Goal: Transaction & Acquisition: Book appointment/travel/reservation

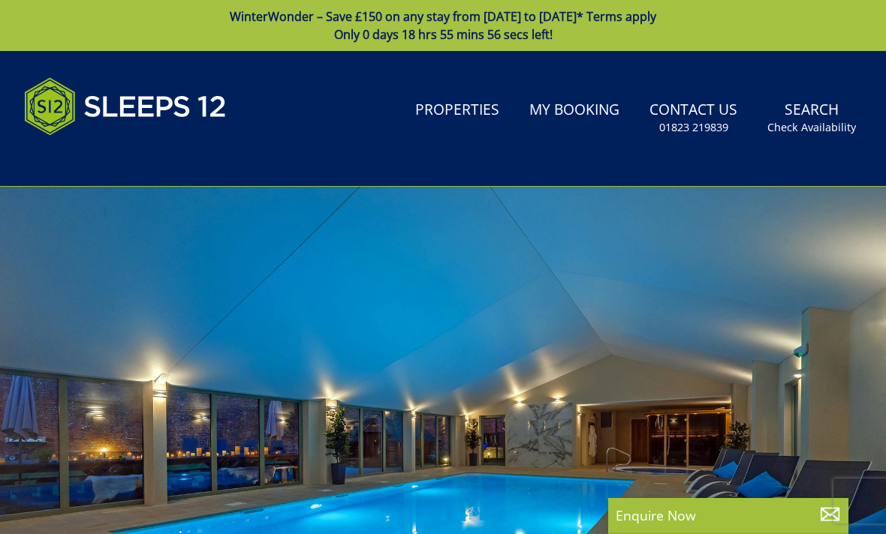
select select
click at [470, 114] on link "Properties" at bounding box center [457, 111] width 96 height 34
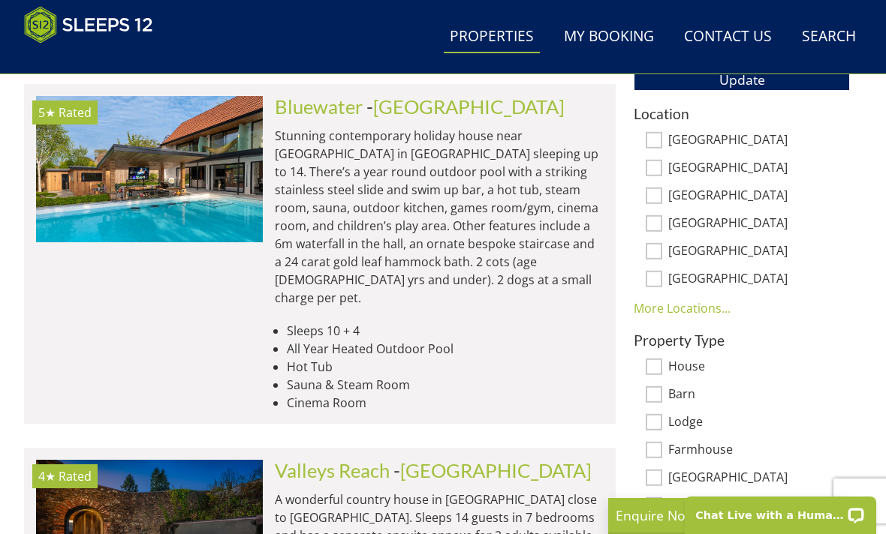
scroll to position [928, 0]
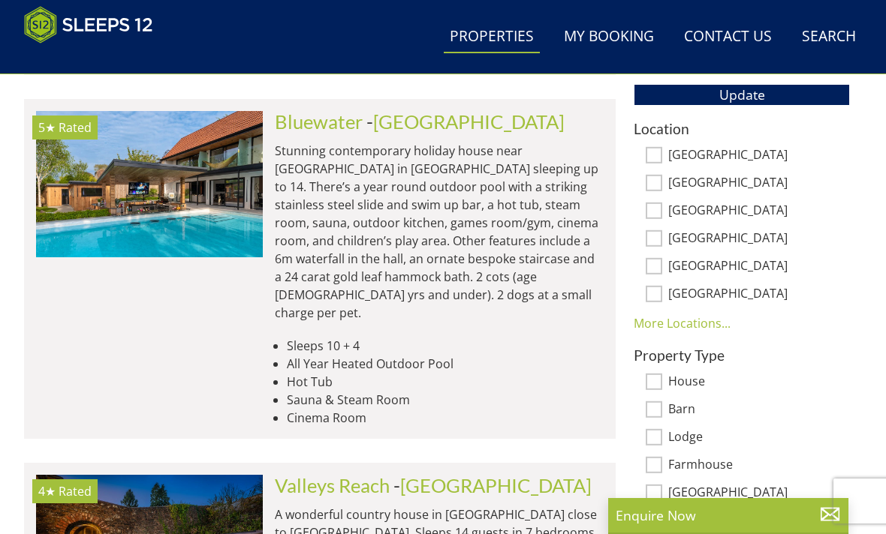
click at [498, 391] on li "Sauna & Steam Room" at bounding box center [445, 400] width 317 height 18
click at [519, 391] on li "Sauna & Steam Room" at bounding box center [445, 400] width 317 height 18
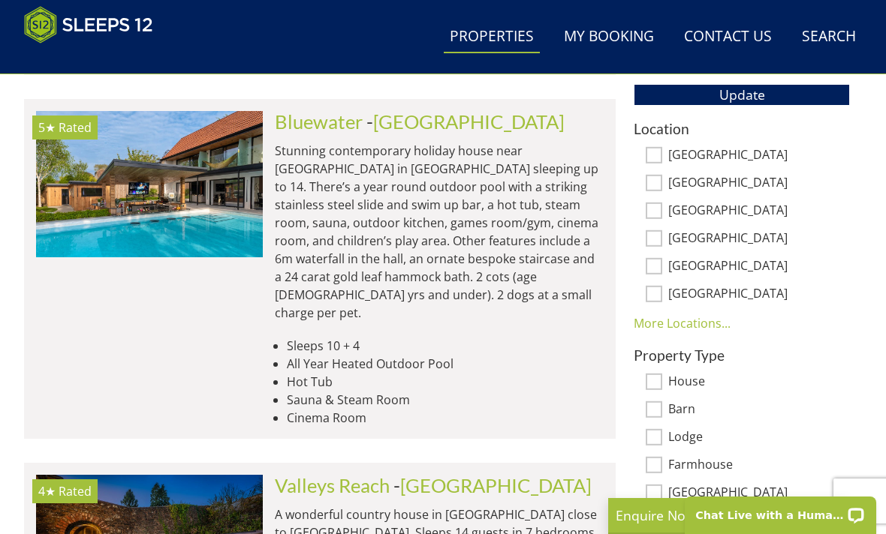
click at [529, 337] on li "Sleeps 10 + 4" at bounding box center [445, 346] width 317 height 18
click at [489, 219] on p "Stunning contemporary holiday house near [GEOGRAPHIC_DATA] in [GEOGRAPHIC_DATA]…" at bounding box center [439, 232] width 329 height 180
click at [539, 373] on li "Hot Tub" at bounding box center [445, 382] width 317 height 18
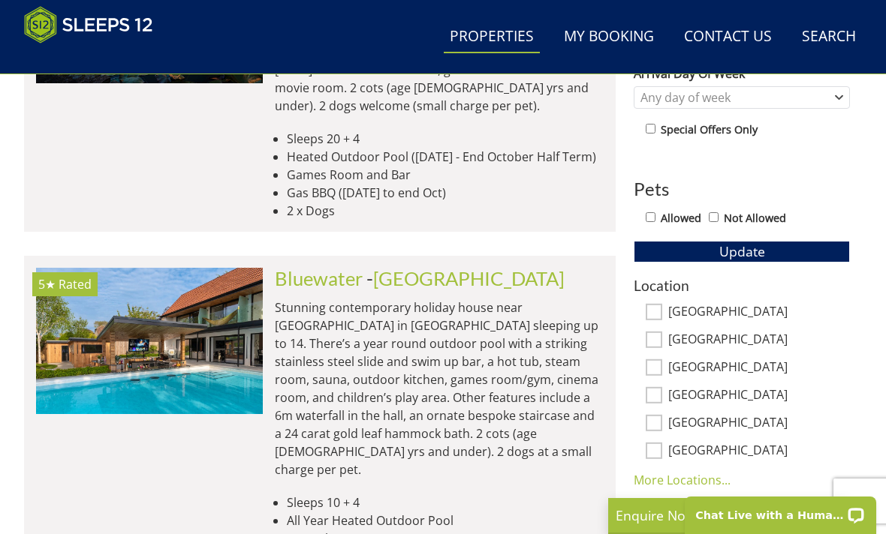
scroll to position [751, 0]
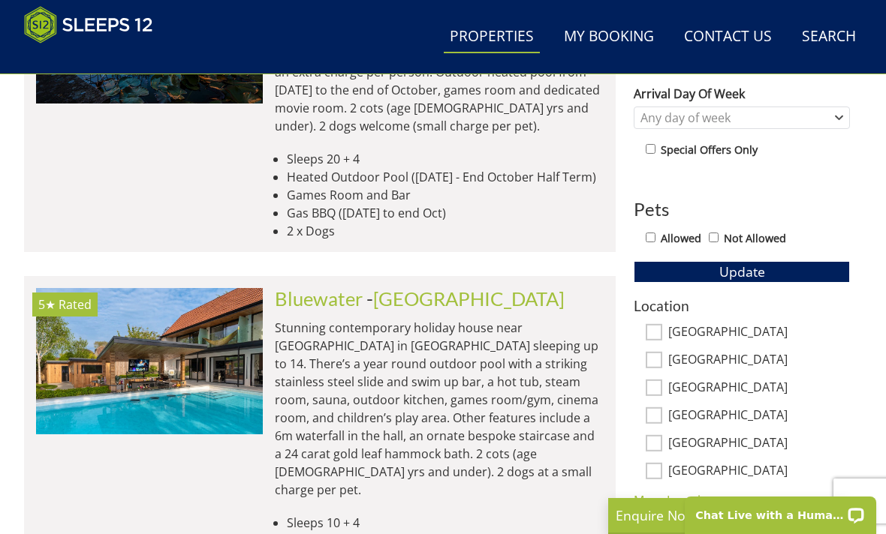
click at [117, 333] on img at bounding box center [149, 361] width 227 height 146
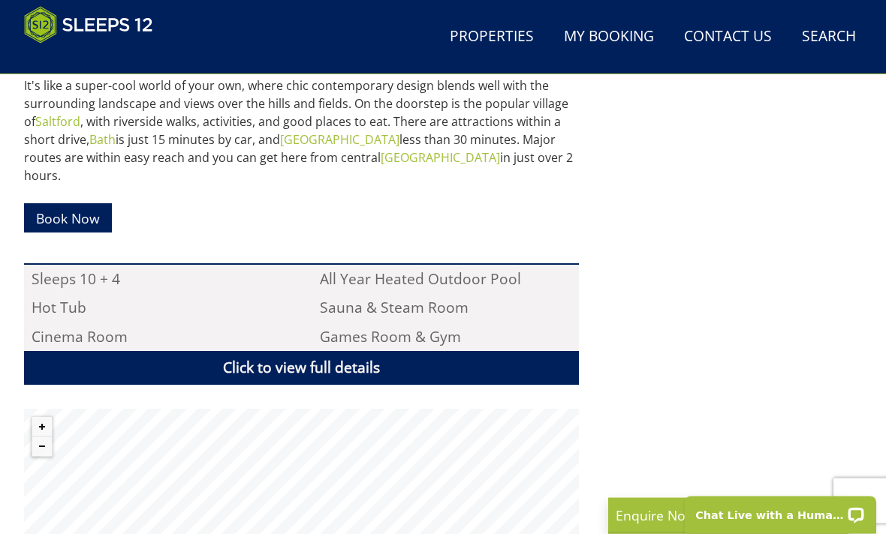
scroll to position [925, 0]
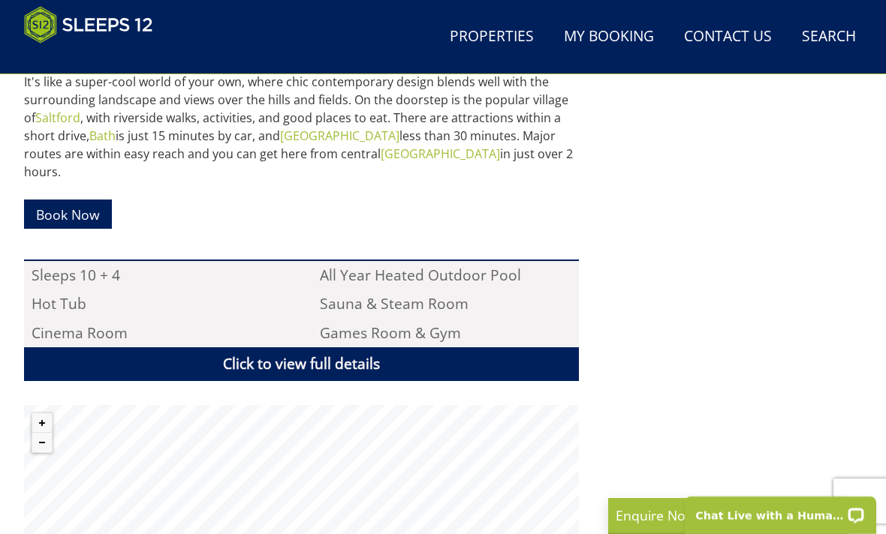
click at [303, 348] on link "Click to view full details" at bounding box center [301, 365] width 555 height 34
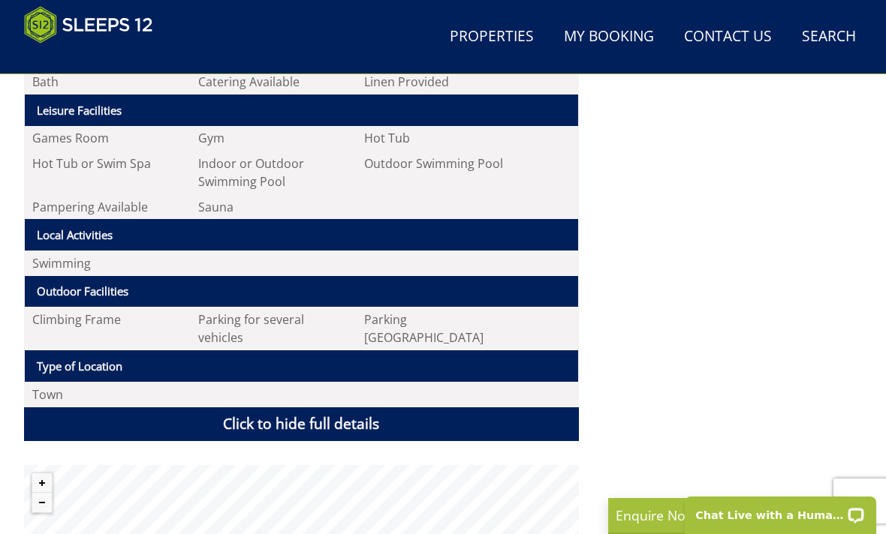
scroll to position [1596, 0]
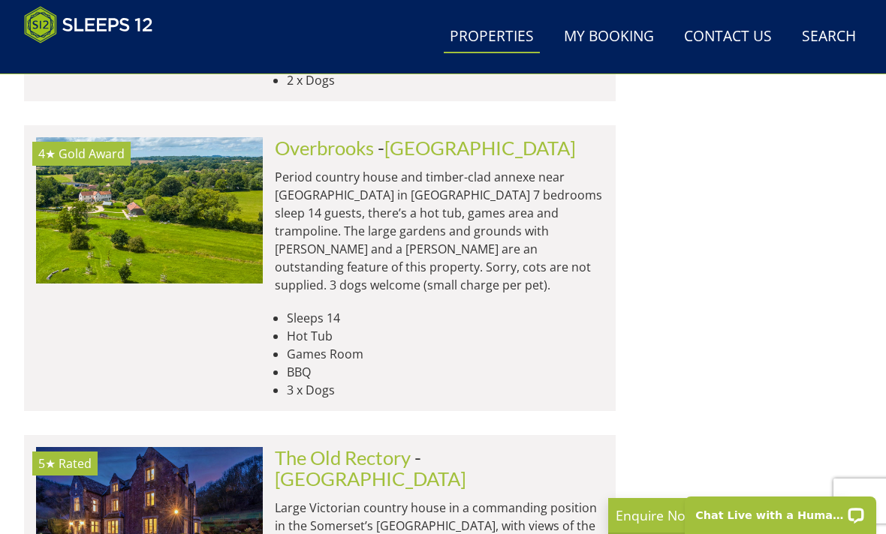
scroll to position [1866, 0]
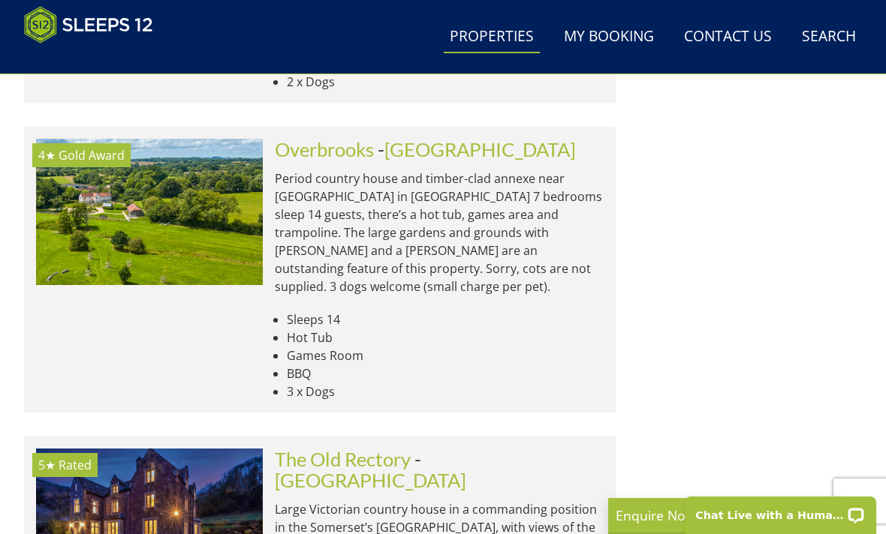
click at [171, 152] on img at bounding box center [149, 212] width 227 height 146
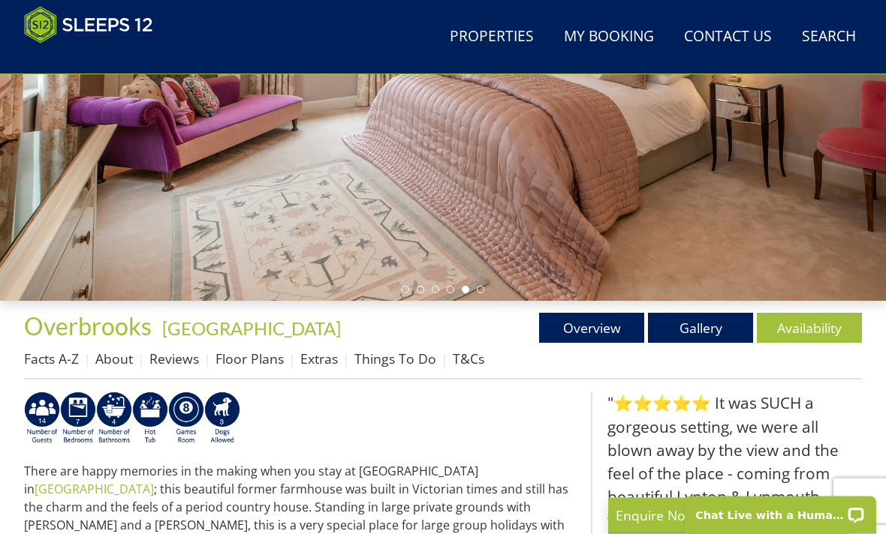
scroll to position [321, 0]
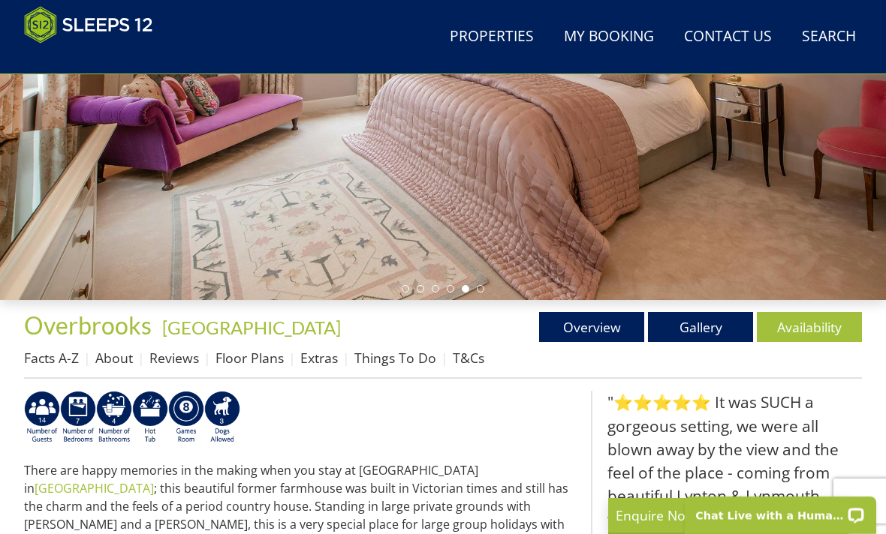
click at [694, 323] on link "Gallery" at bounding box center [700, 327] width 105 height 30
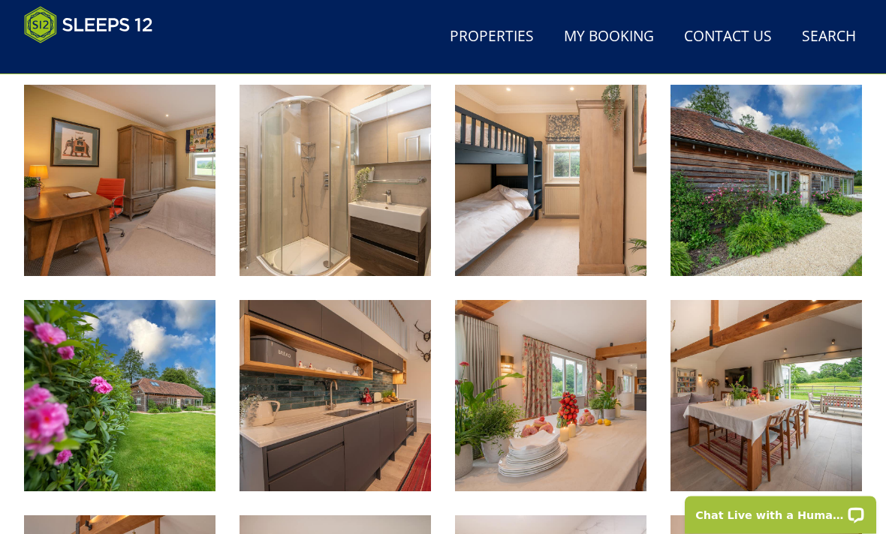
scroll to position [1922, 0]
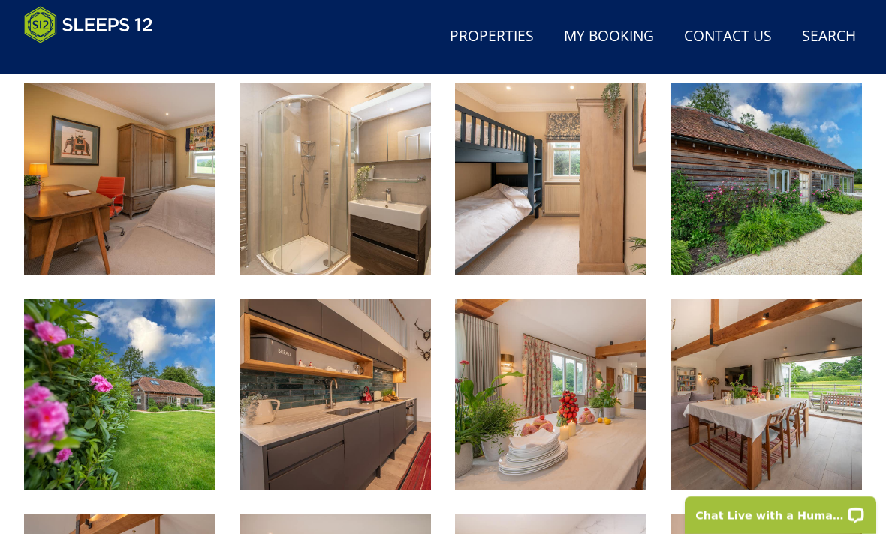
click at [164, 451] on img at bounding box center [119, 394] width 191 height 191
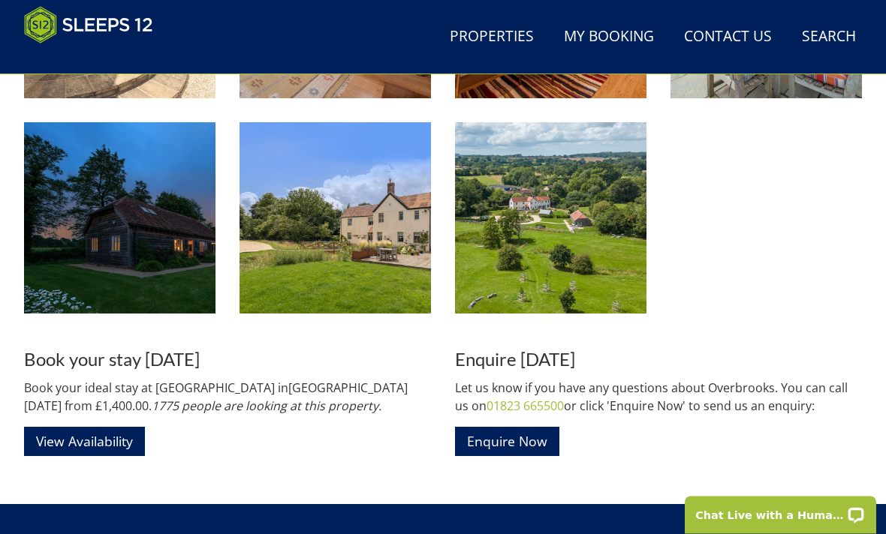
scroll to position [2744, 0]
click at [74, 432] on link "View Availability" at bounding box center [84, 441] width 121 height 29
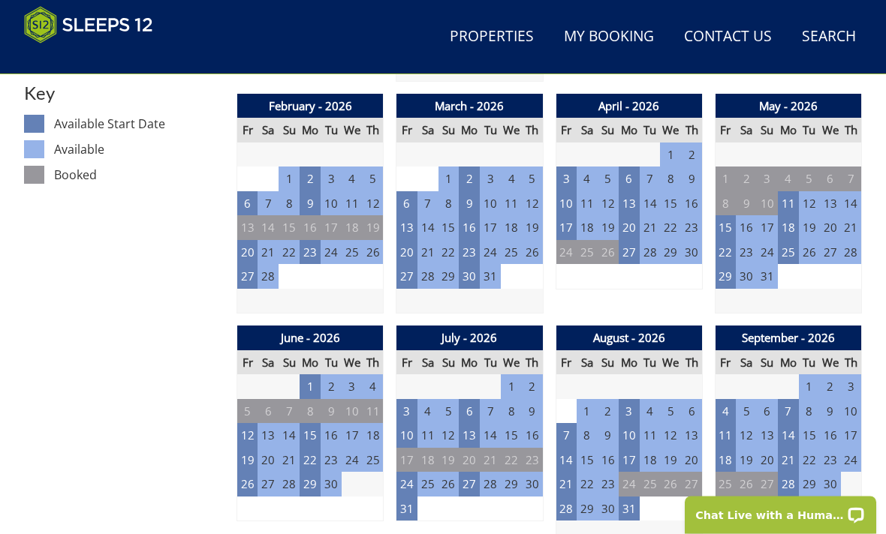
scroll to position [859, 0]
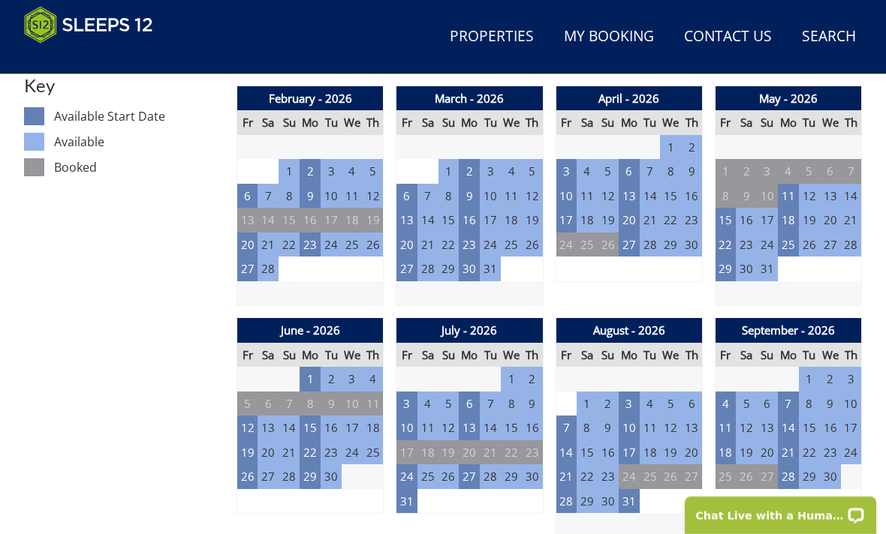
click at [408, 469] on td "24" at bounding box center [406, 477] width 21 height 25
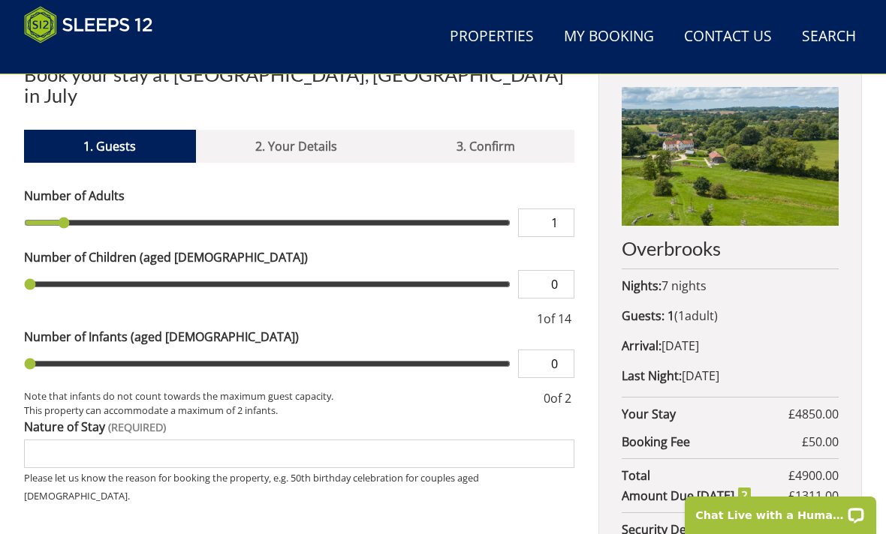
scroll to position [569, 0]
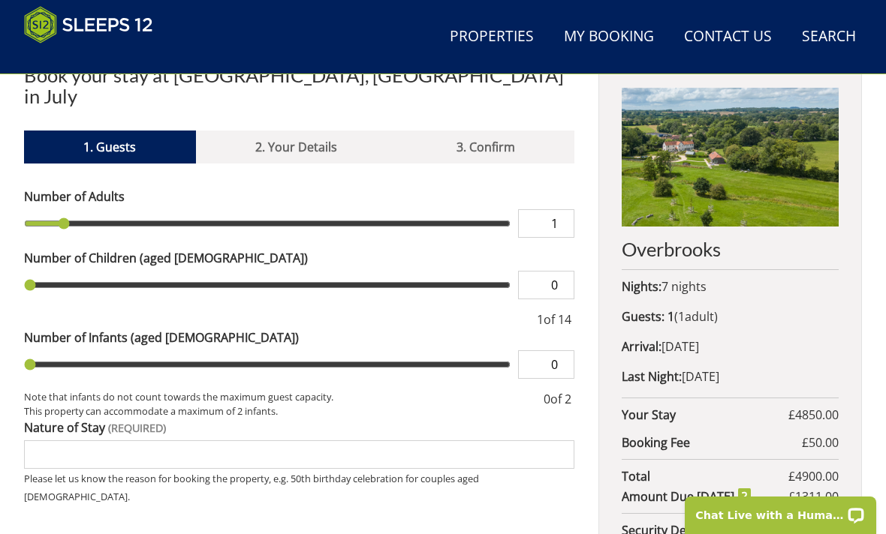
click at [563, 209] on input "1" at bounding box center [546, 223] width 56 height 29
type input "1"
type input "2"
type input "3"
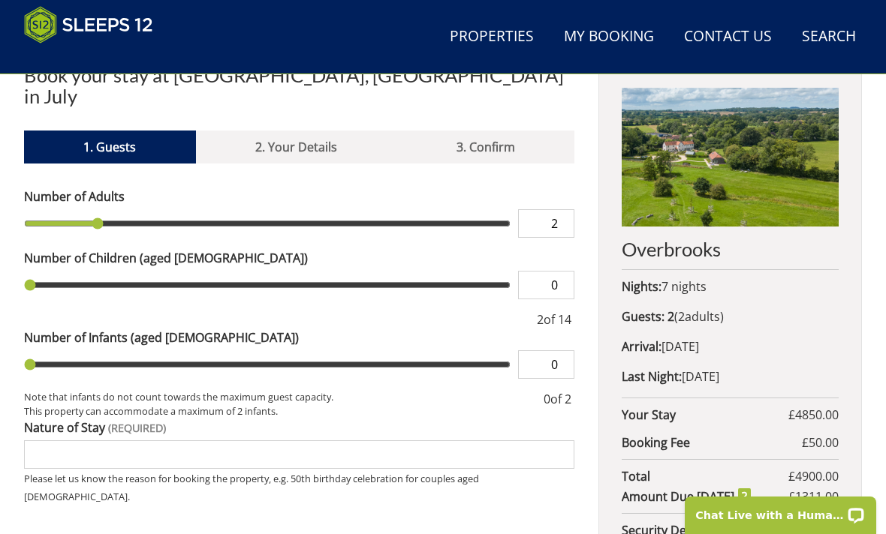
type input "3"
type input "4"
type input "5"
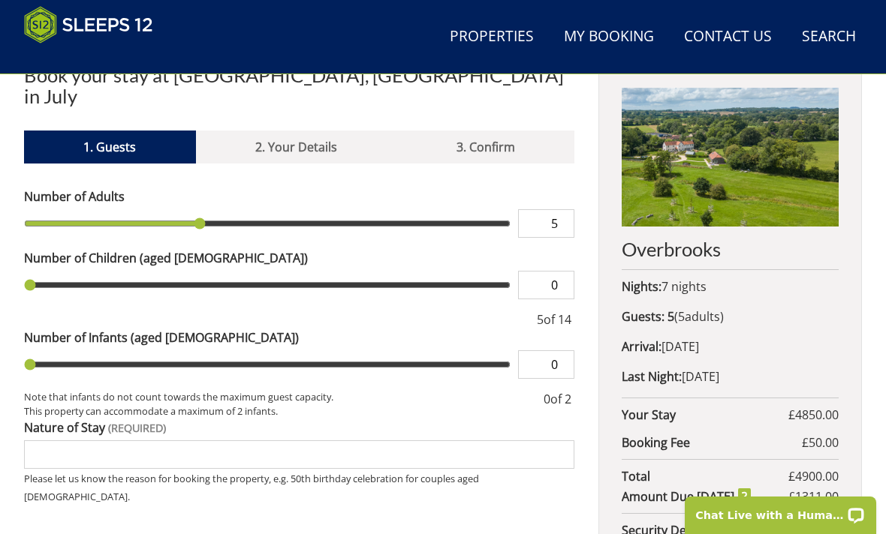
type input "6"
click at [563, 271] on input "0" at bounding box center [546, 285] width 56 height 29
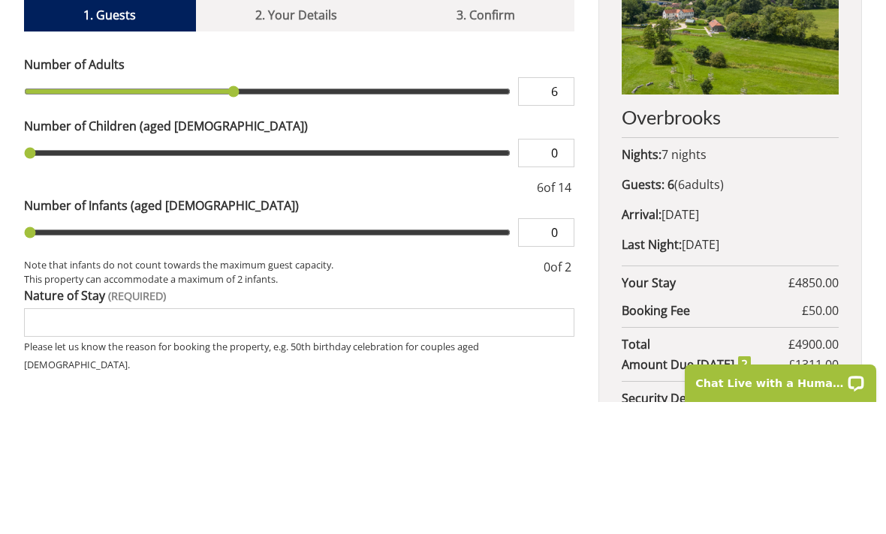
type input "1"
type input "2"
type input "3"
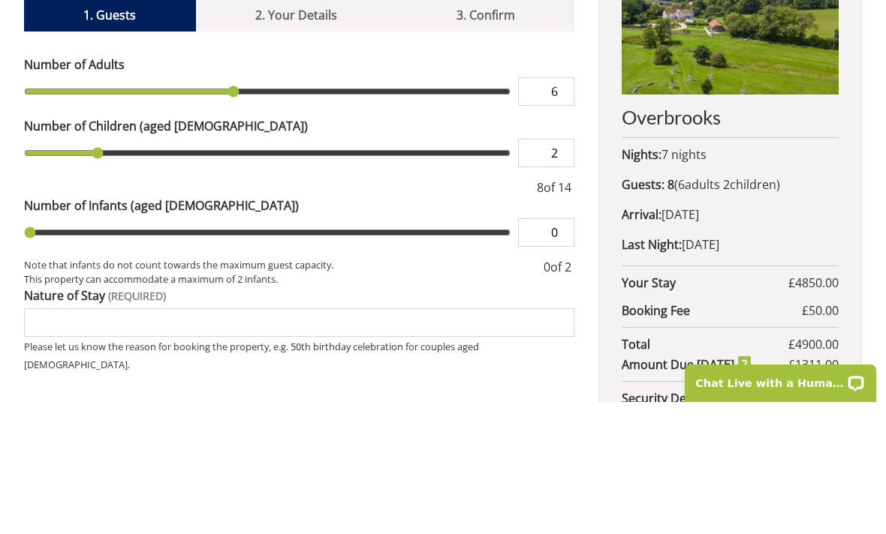
type input "3"
type input "4"
click at [40, 351] on input "range" at bounding box center [267, 365] width 486 height 29
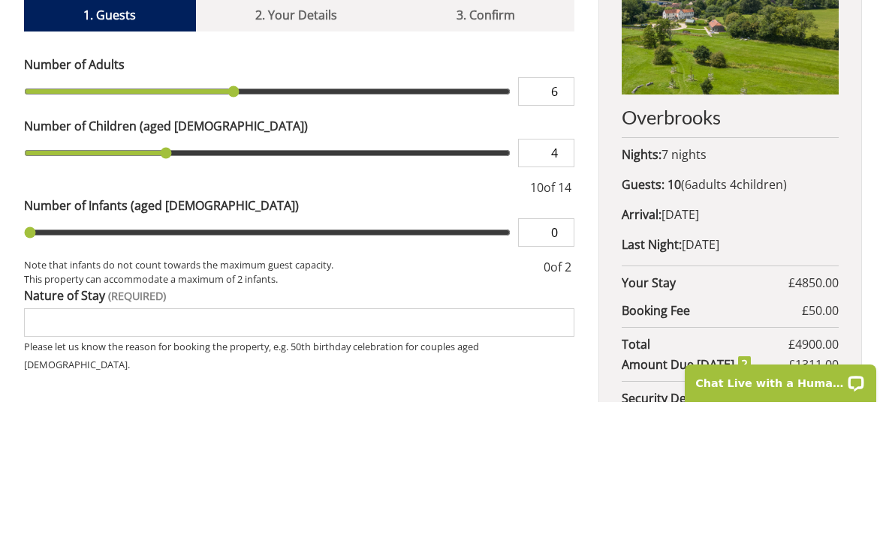
scroll to position [701, 0]
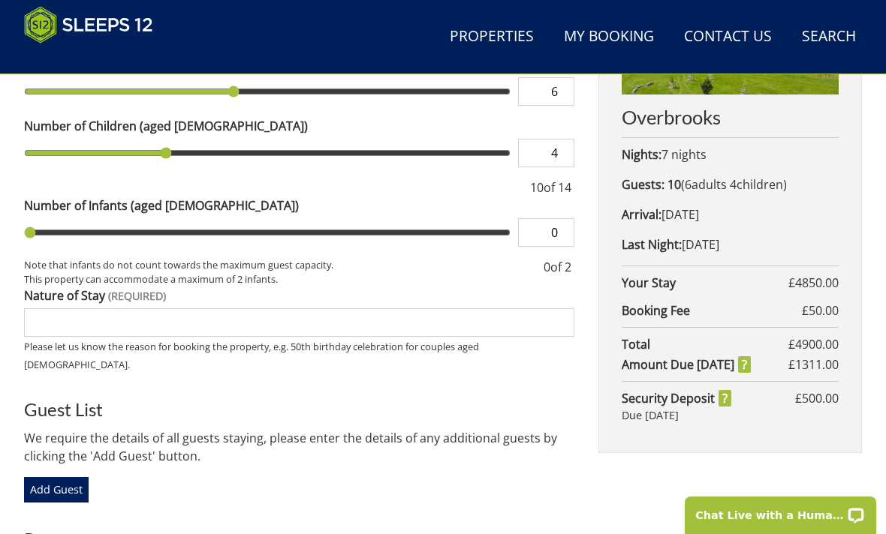
type input "1"
click at [41, 309] on input "Nature of Stay" at bounding box center [299, 323] width 550 height 29
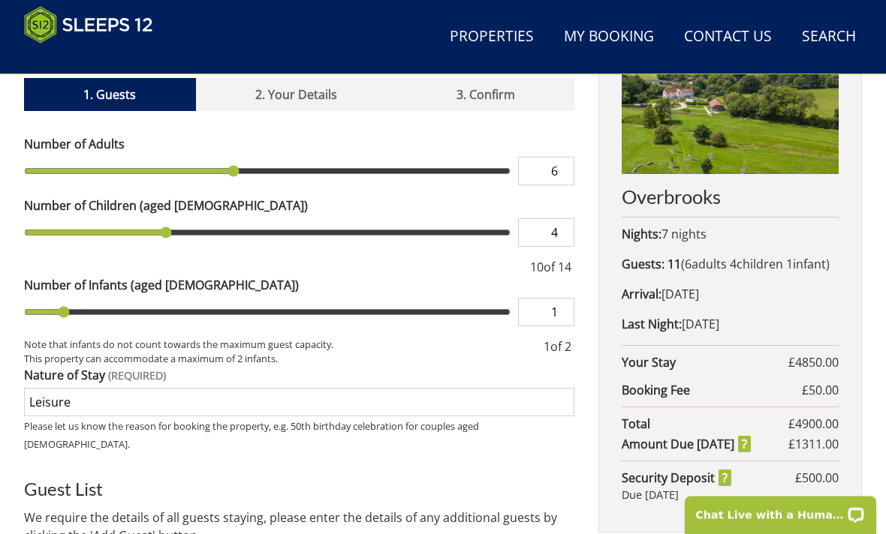
scroll to position [610, 0]
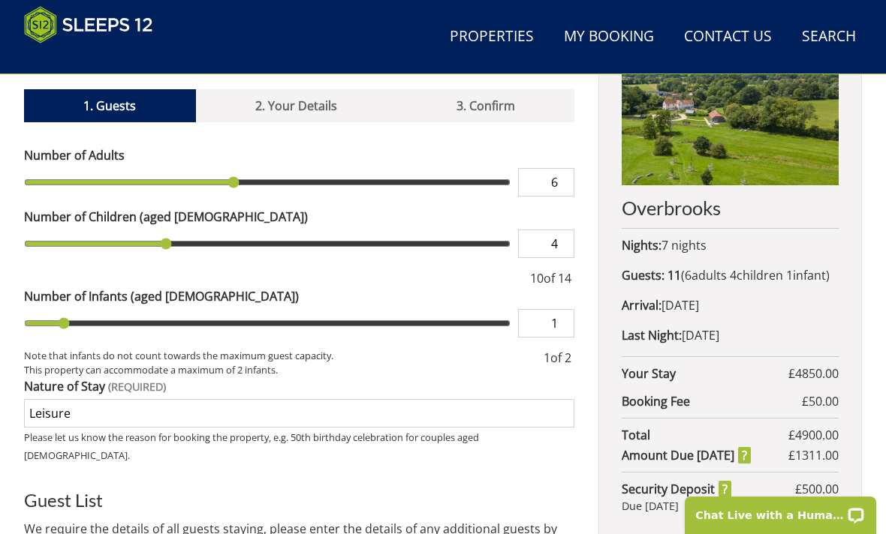
type input "Leisure"
click at [240, 168] on input "range" at bounding box center [267, 182] width 486 height 29
type input "7"
type input "6"
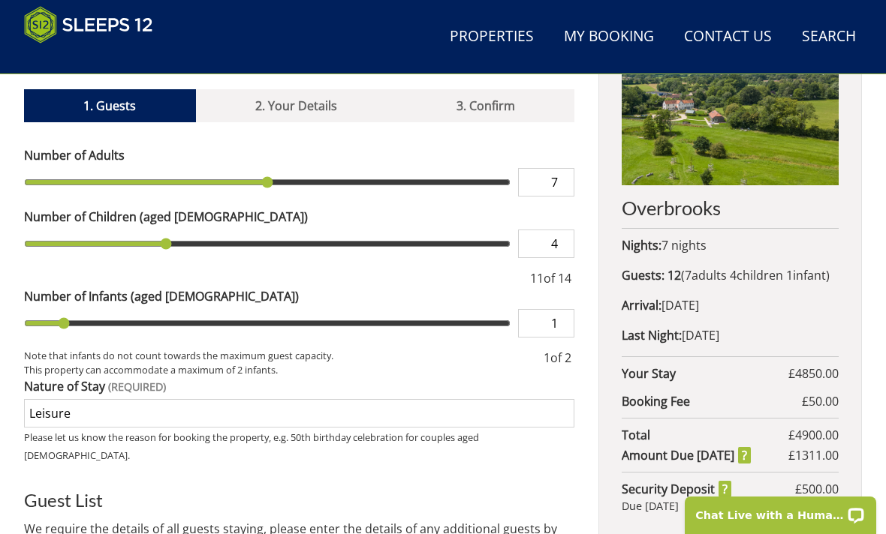
type input "6"
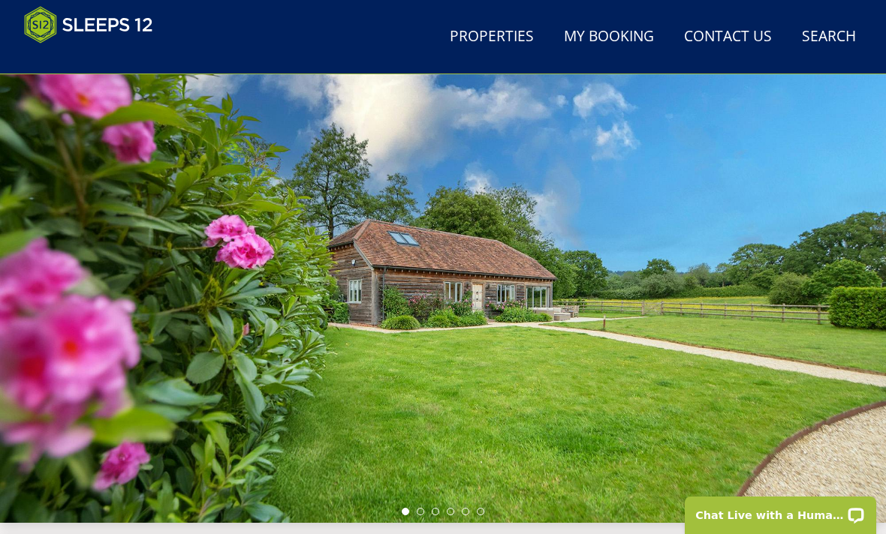
scroll to position [28, 0]
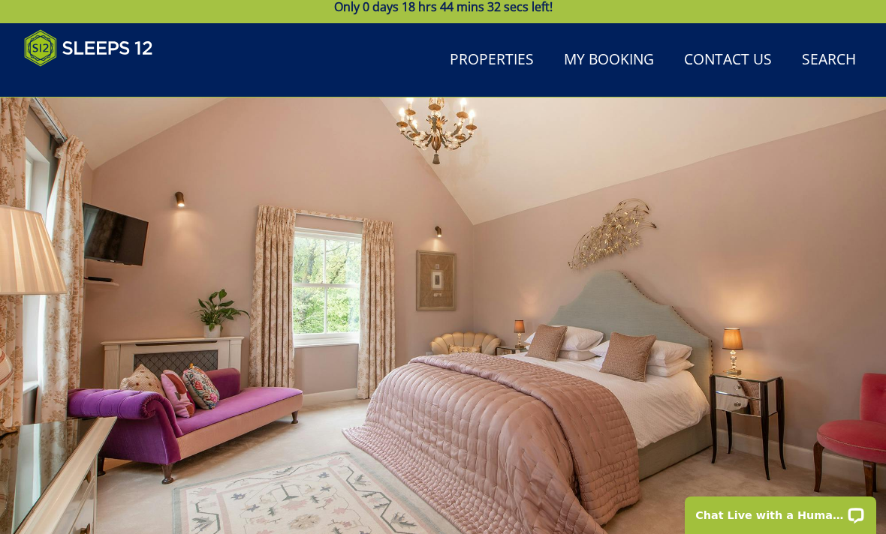
scroll to position [47, 0]
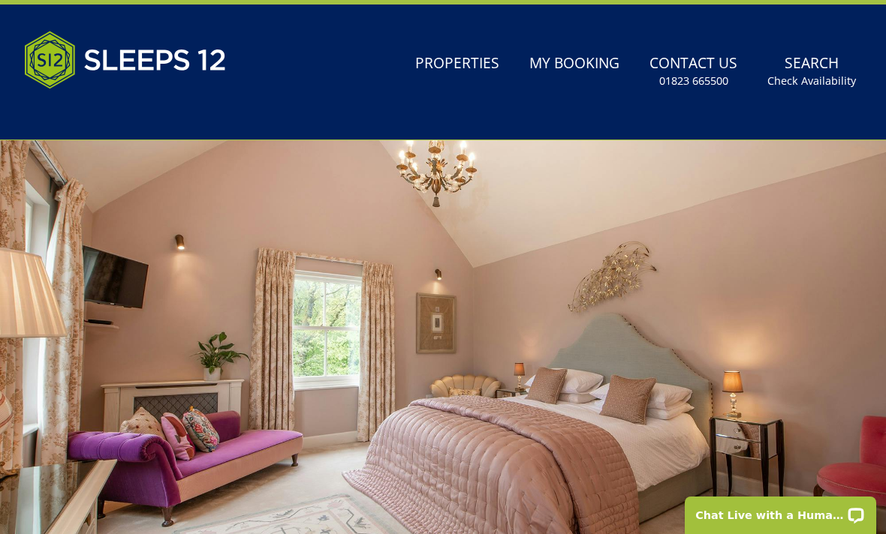
click at [459, 62] on link "Properties" at bounding box center [457, 64] width 96 height 34
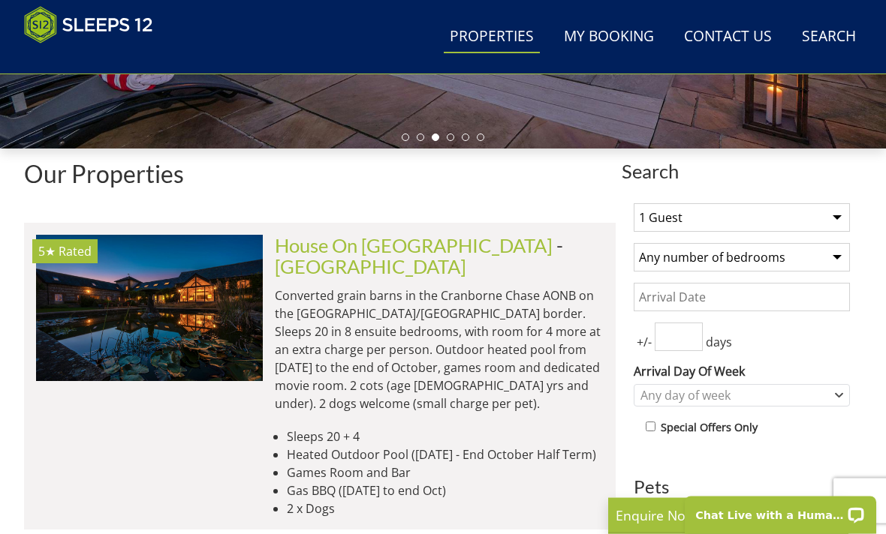
scroll to position [482, 0]
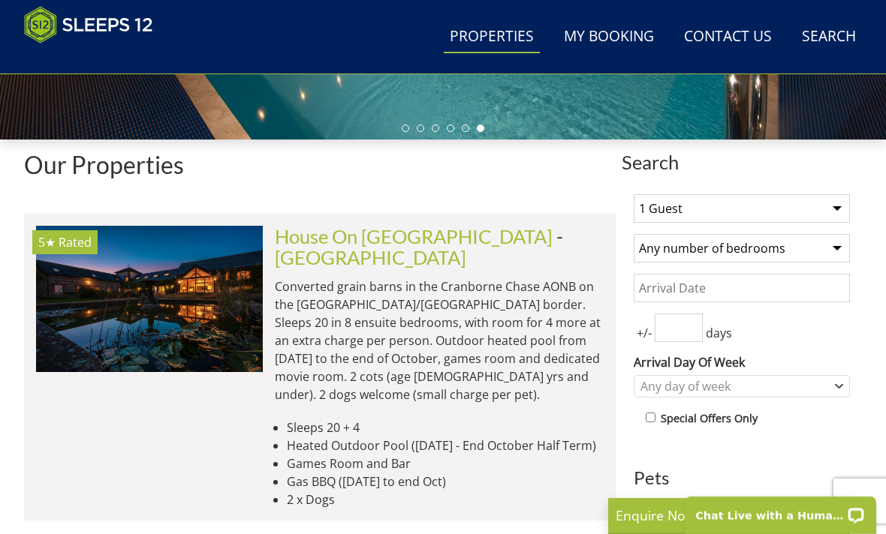
click at [439, 318] on p "Converted grain barns in the Cranborne Chase AONB on the [GEOGRAPHIC_DATA]/[GEO…" at bounding box center [439, 341] width 329 height 126
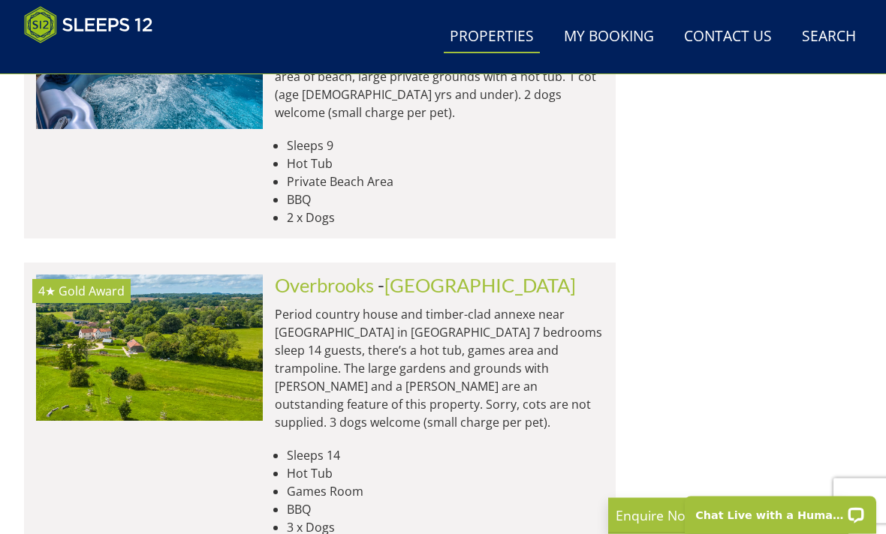
scroll to position [1732, 0]
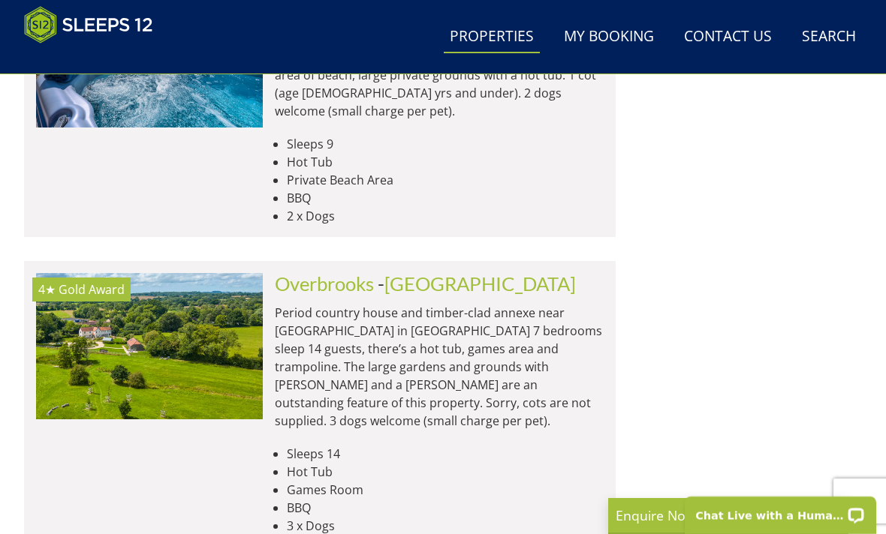
click at [458, 304] on p "Period country house and timber-clad annexe near [GEOGRAPHIC_DATA] in [GEOGRAPH…" at bounding box center [439, 367] width 329 height 126
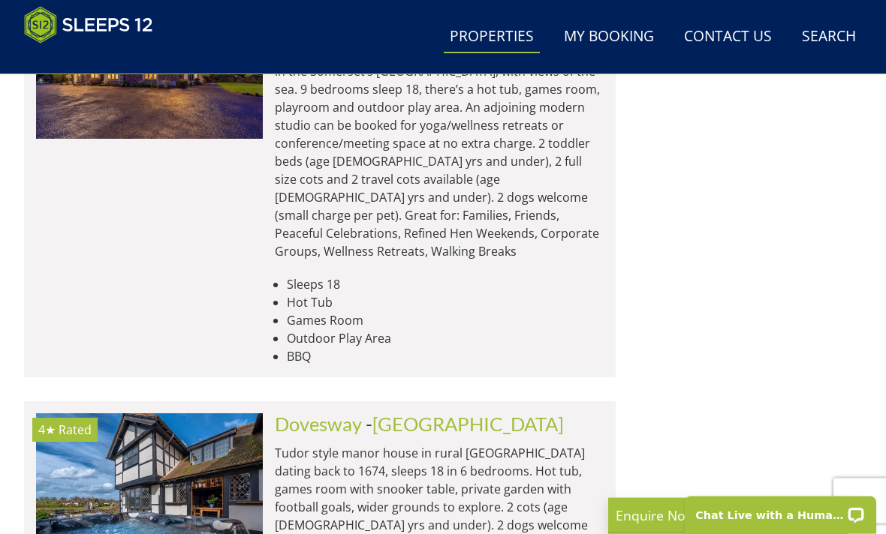
scroll to position [2323, 0]
click at [459, 444] on p "Tudor style manor house in rural [GEOGRAPHIC_DATA] dating back to 1674, sleeps …" at bounding box center [439, 498] width 329 height 108
click at [393, 413] on link "[GEOGRAPHIC_DATA]" at bounding box center [467, 424] width 191 height 23
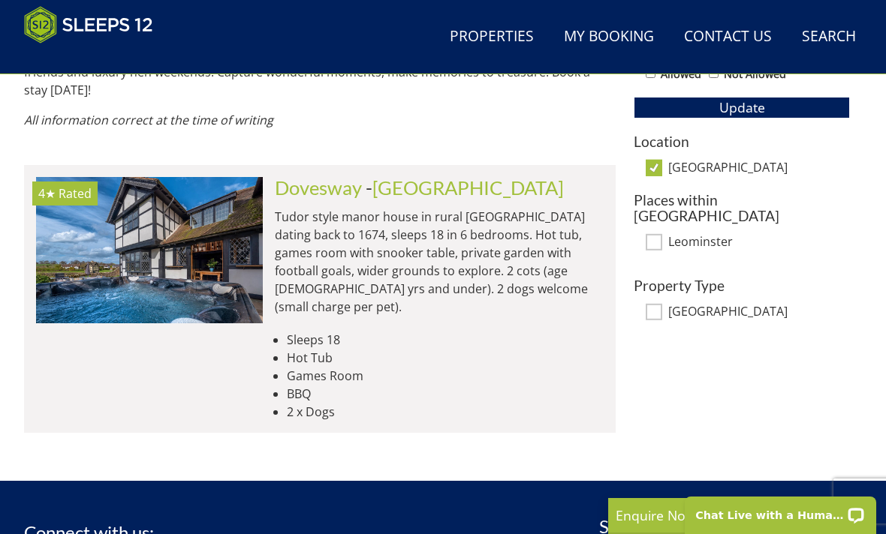
scroll to position [922, 0]
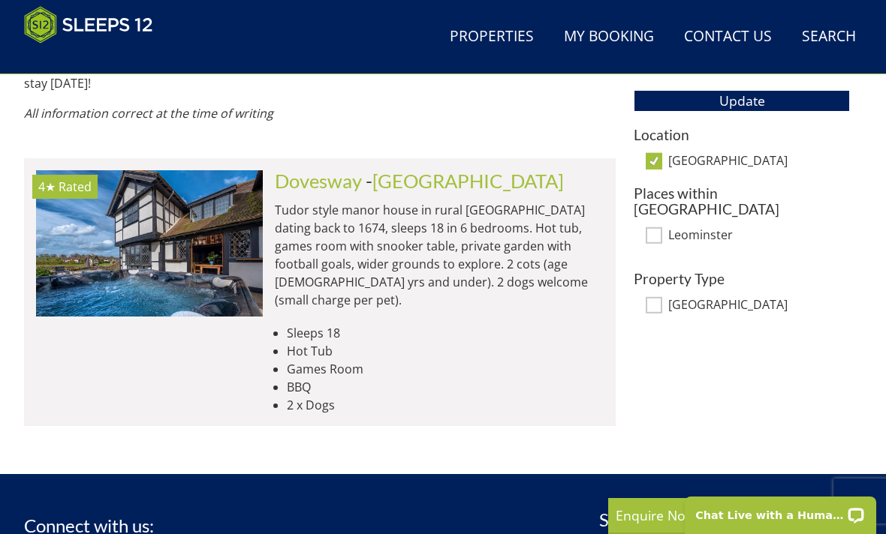
click at [351, 170] on link "Dovesway" at bounding box center [318, 181] width 87 height 23
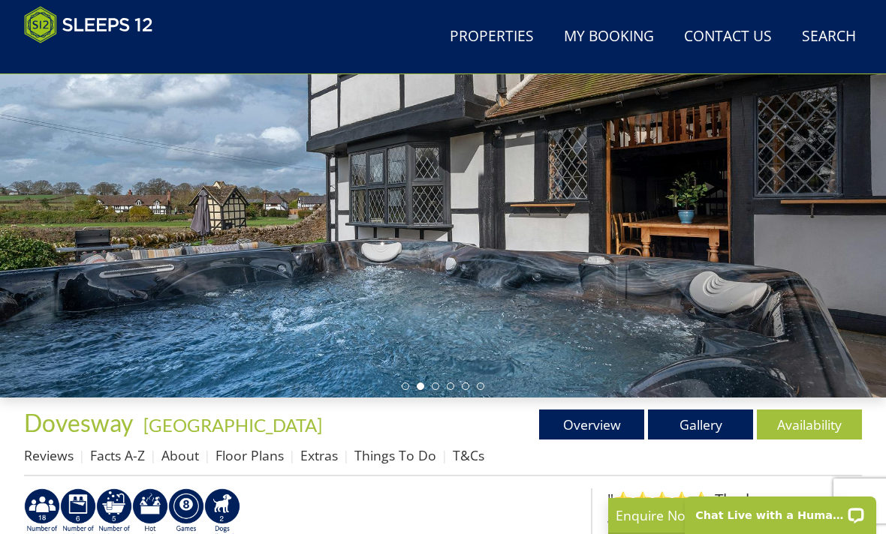
scroll to position [223, 0]
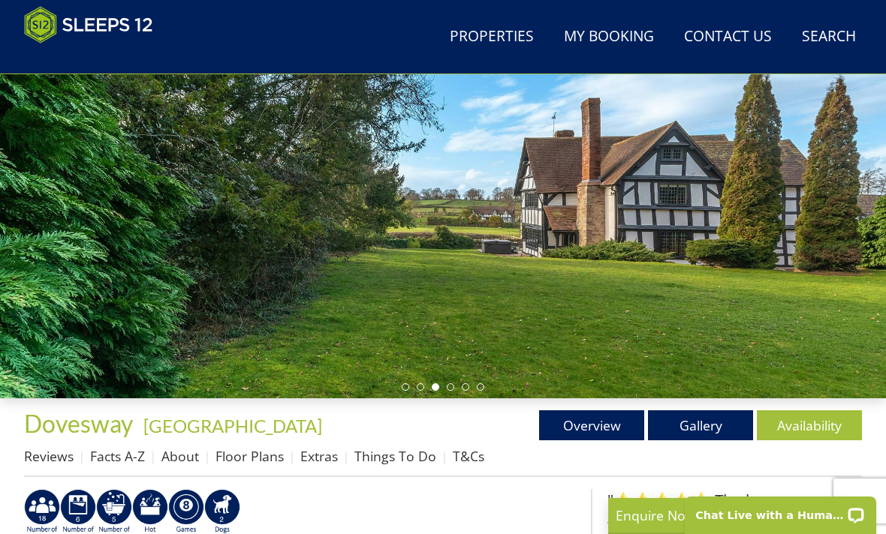
click at [452, 385] on li at bounding box center [451, 388] width 8 height 8
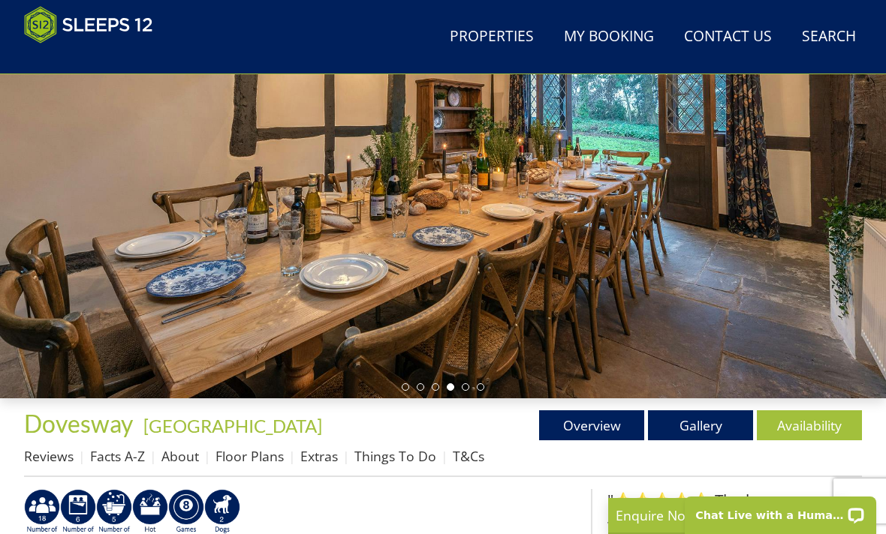
click at [469, 384] on ul at bounding box center [443, 388] width 83 height 8
click at [468, 385] on li at bounding box center [466, 388] width 8 height 8
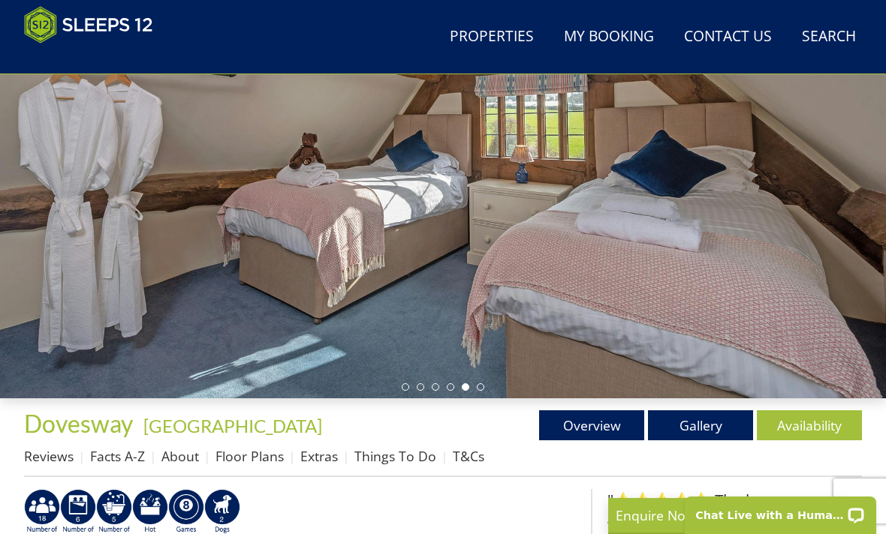
click at [693, 421] on link "Gallery" at bounding box center [700, 426] width 105 height 30
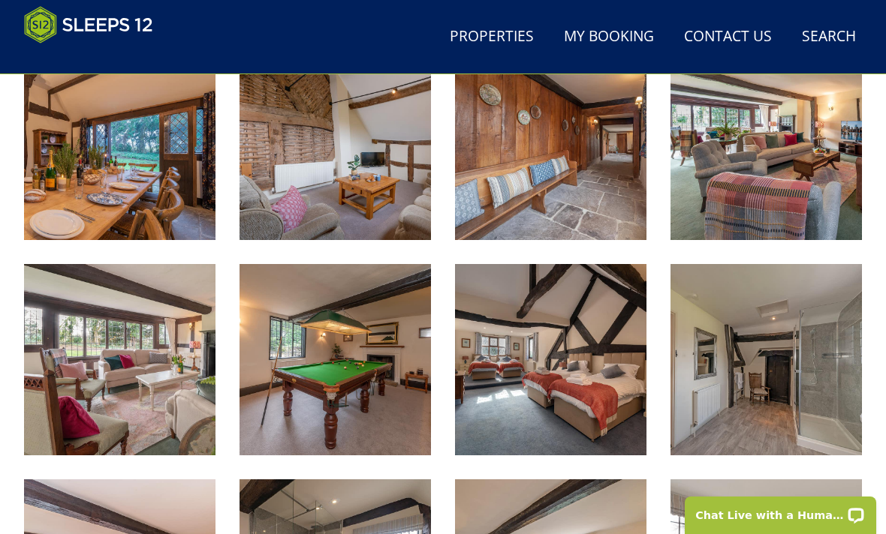
scroll to position [1118, 0]
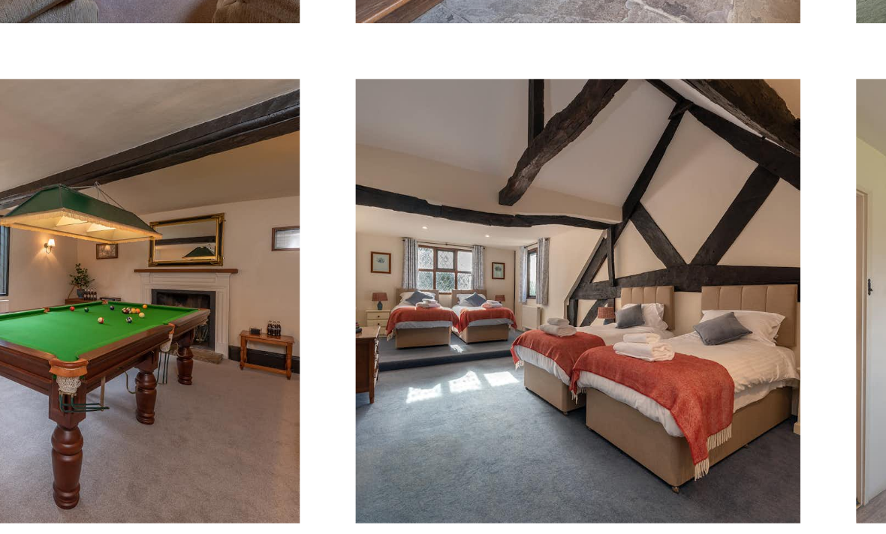
click at [455, 241] on img at bounding box center [550, 336] width 191 height 191
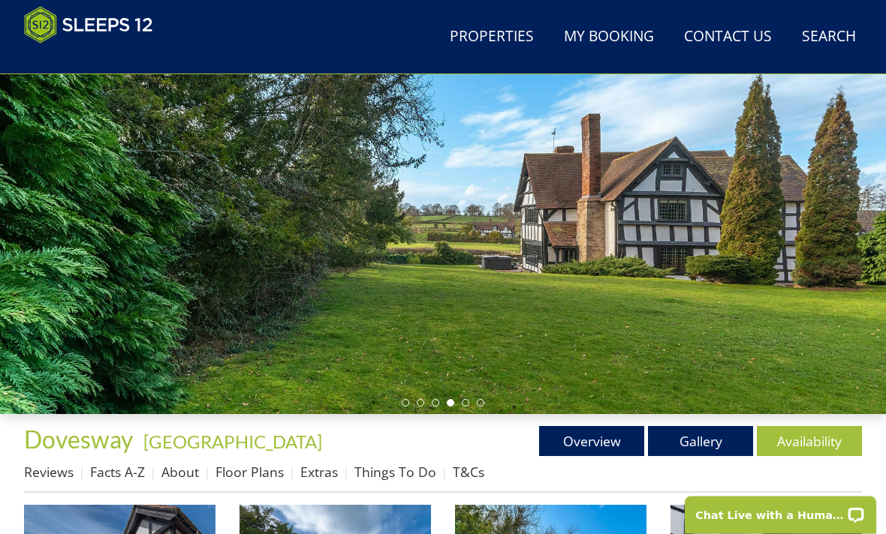
scroll to position [207, 0]
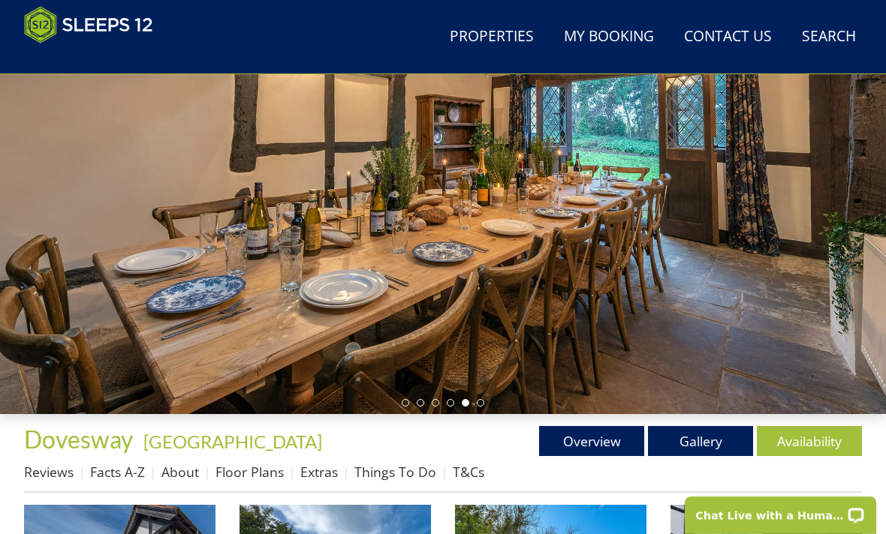
click at [244, 477] on link "Floor Plans" at bounding box center [249, 472] width 68 height 18
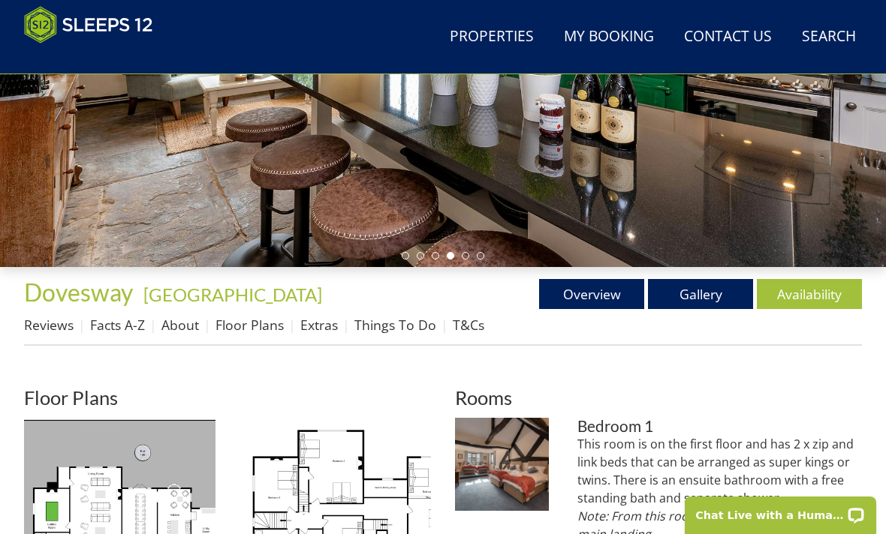
scroll to position [353, 0]
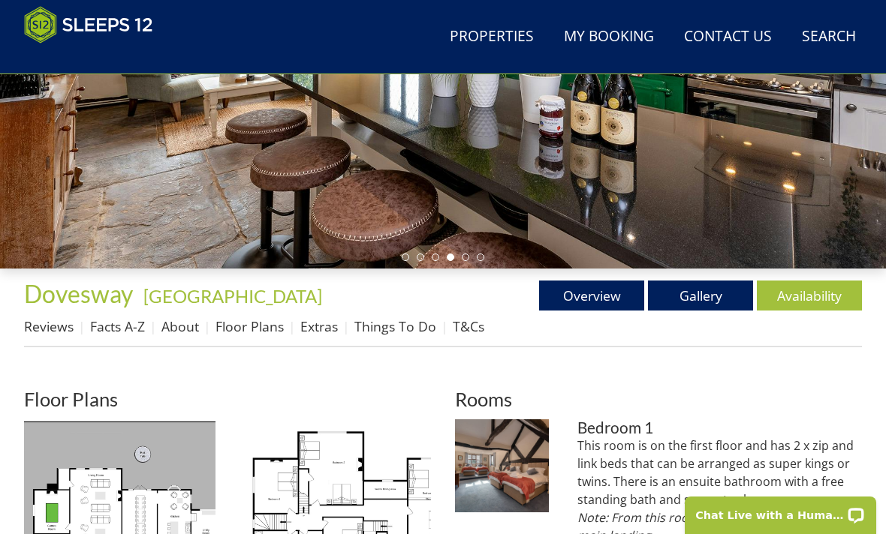
click at [697, 295] on link "Gallery" at bounding box center [700, 296] width 105 height 30
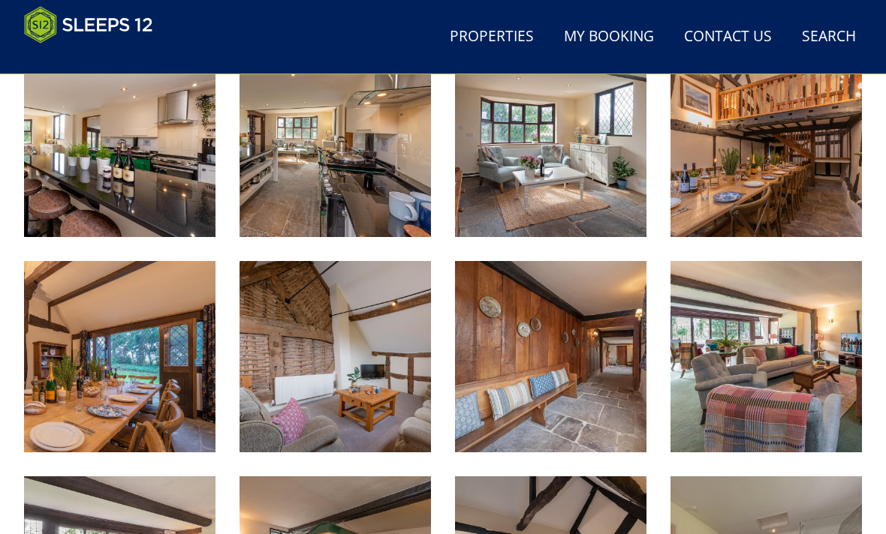
scroll to position [882, 0]
